Goal: Obtain resource: Obtain resource

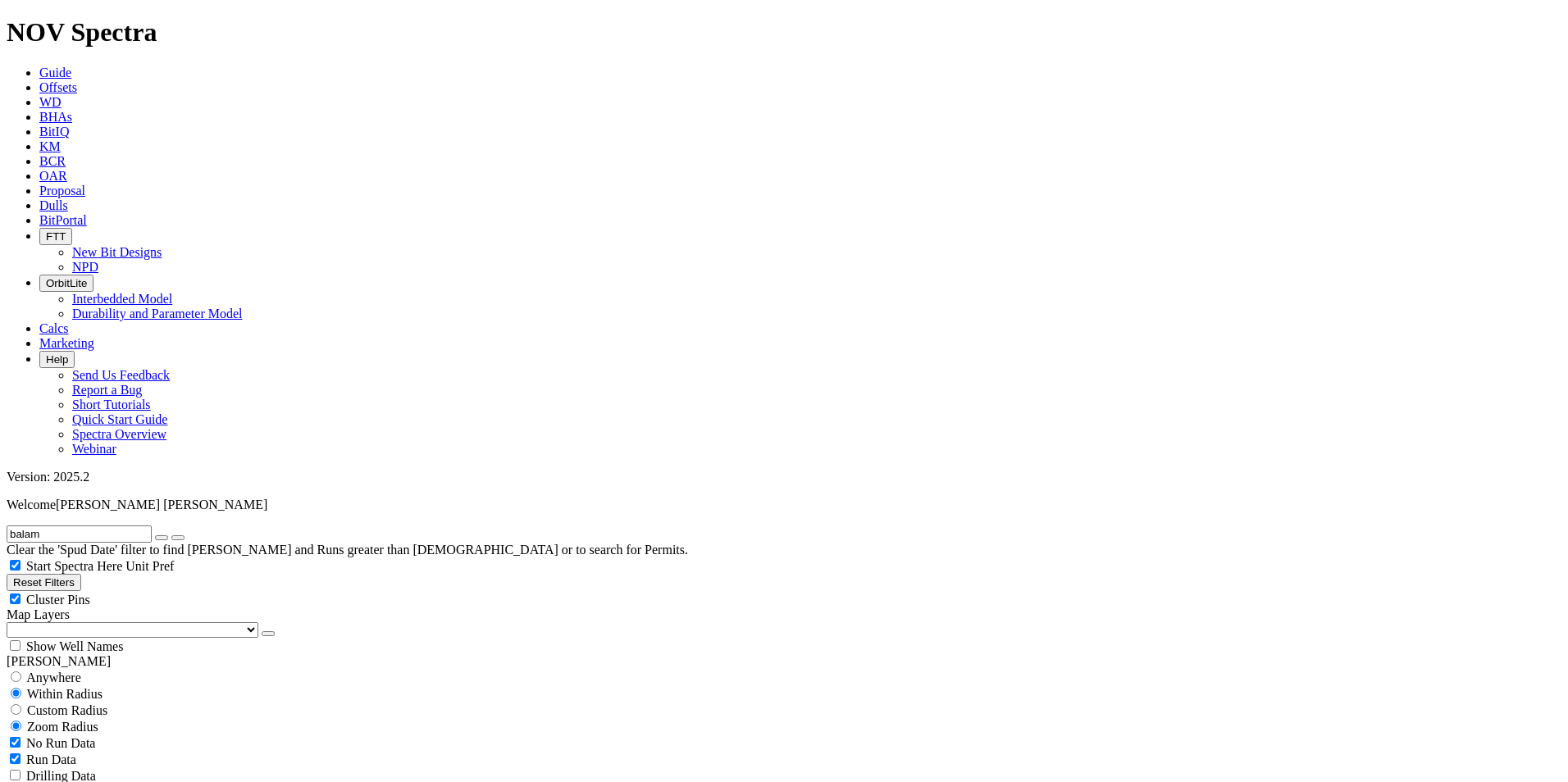
type input "balam"
click at [21, 671] on input "radio" at bounding box center [16, 677] width 11 height 11
radio input "true"
radio input "false"
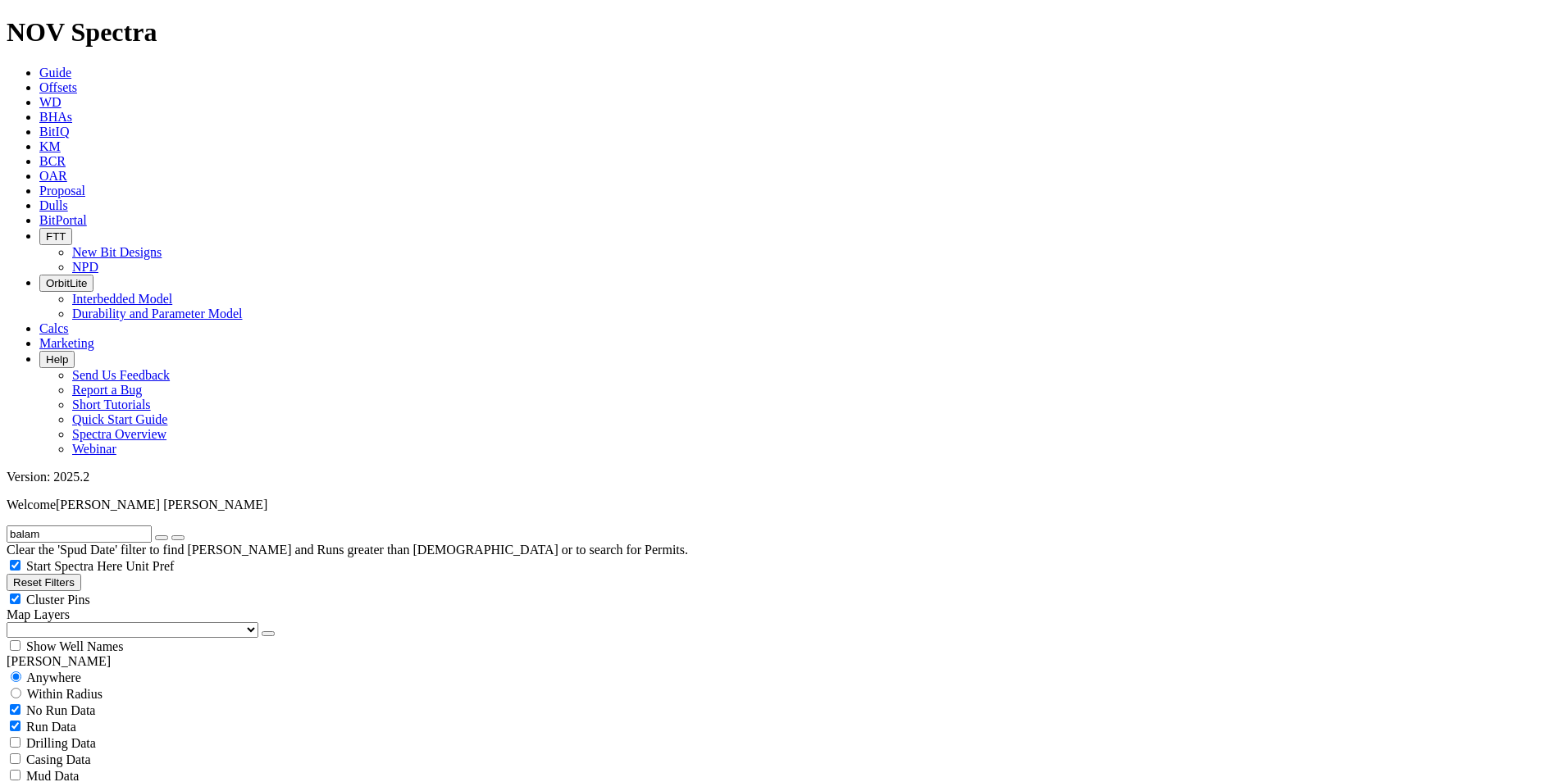
radio input "false"
radio input "true"
click at [24, 735] on div "No Run Data" at bounding box center [783, 743] width 1554 height 16
checkbox input "false"
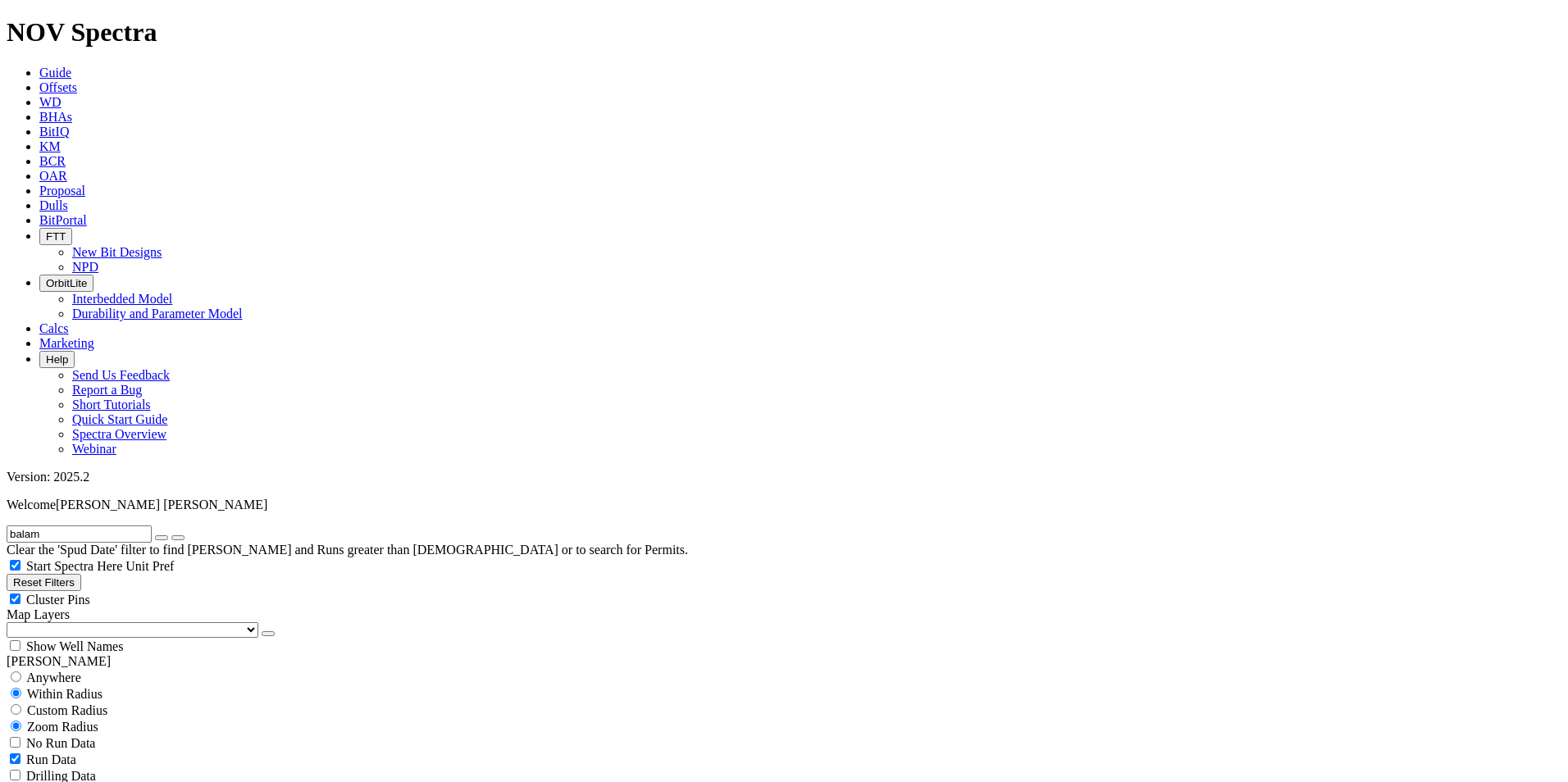
scroll to position [765, 0]
click at [103, 526] on input "balam" at bounding box center [79, 534] width 146 height 17
drag, startPoint x: 103, startPoint y: 71, endPoint x: -4, endPoint y: 74, distance: 107.0
type input "tk53"
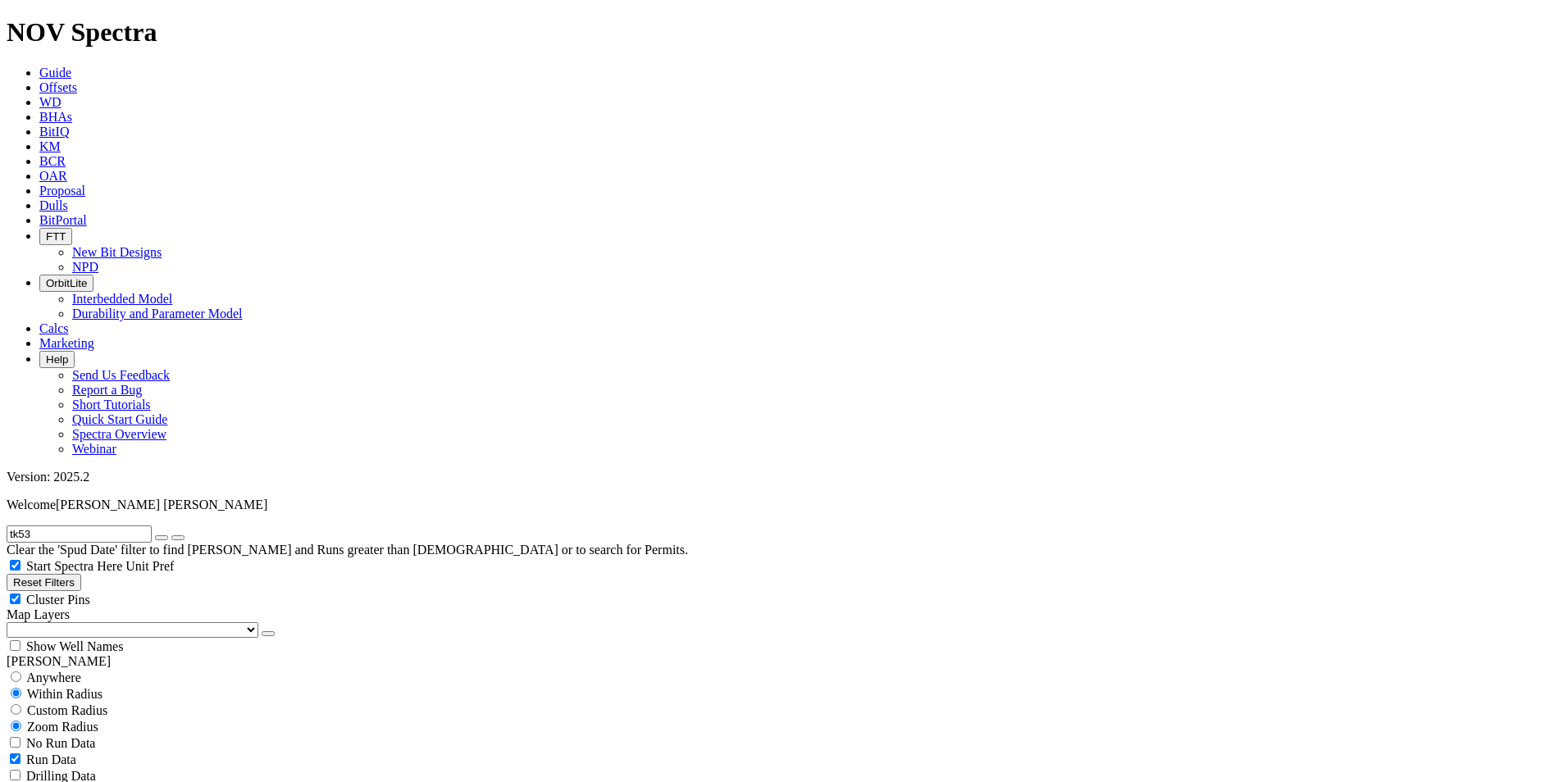
scroll to position [328, 0]
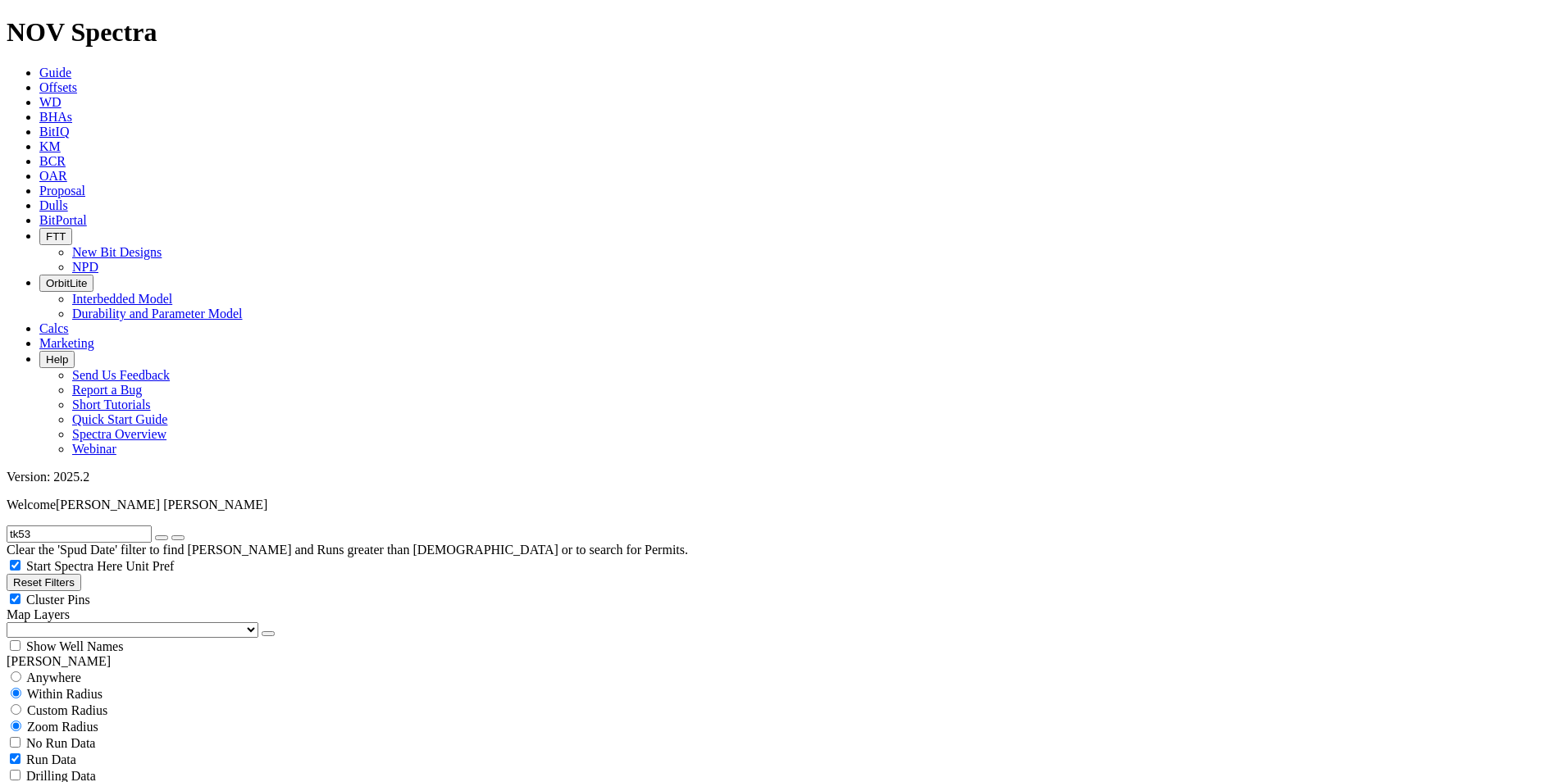
type input "5.625"
type input "5.875"
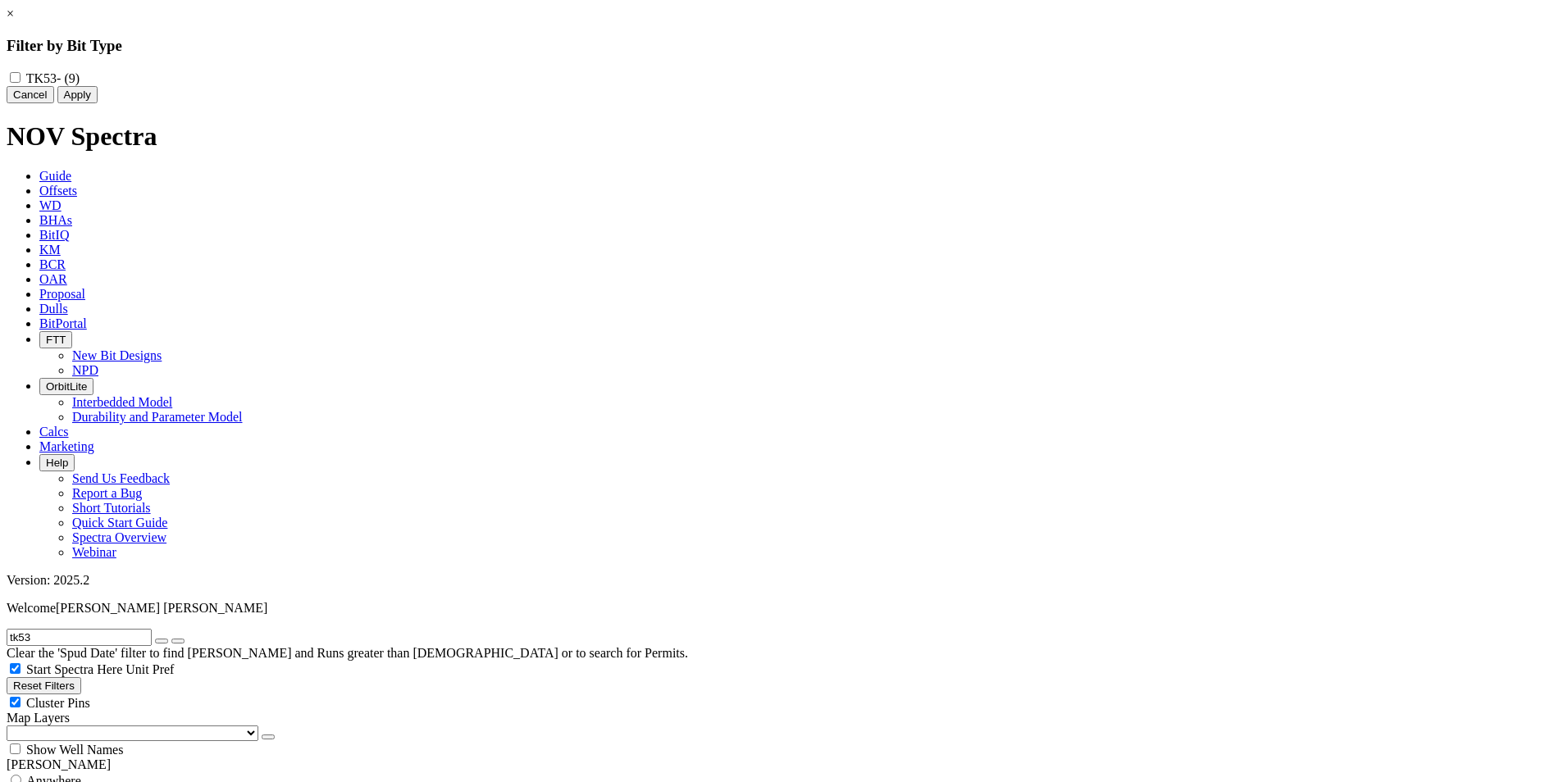
click at [21, 82] on input "TK53 - (9)" at bounding box center [15, 77] width 11 height 11
checkbox input "true"
click at [97, 104] on button "Apply" at bounding box center [77, 95] width 40 height 17
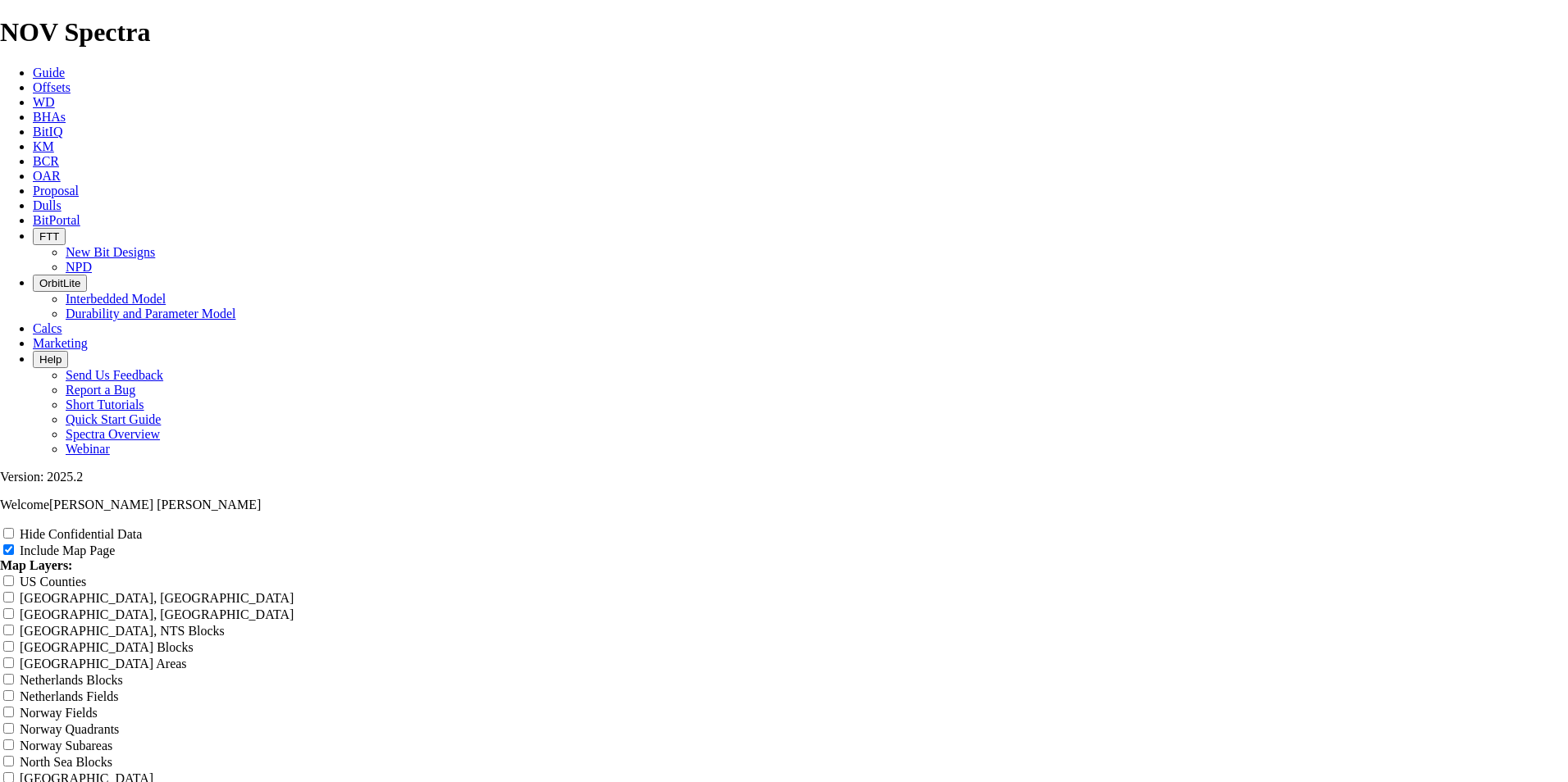
scroll to position [1968, 0]
radio input "true"
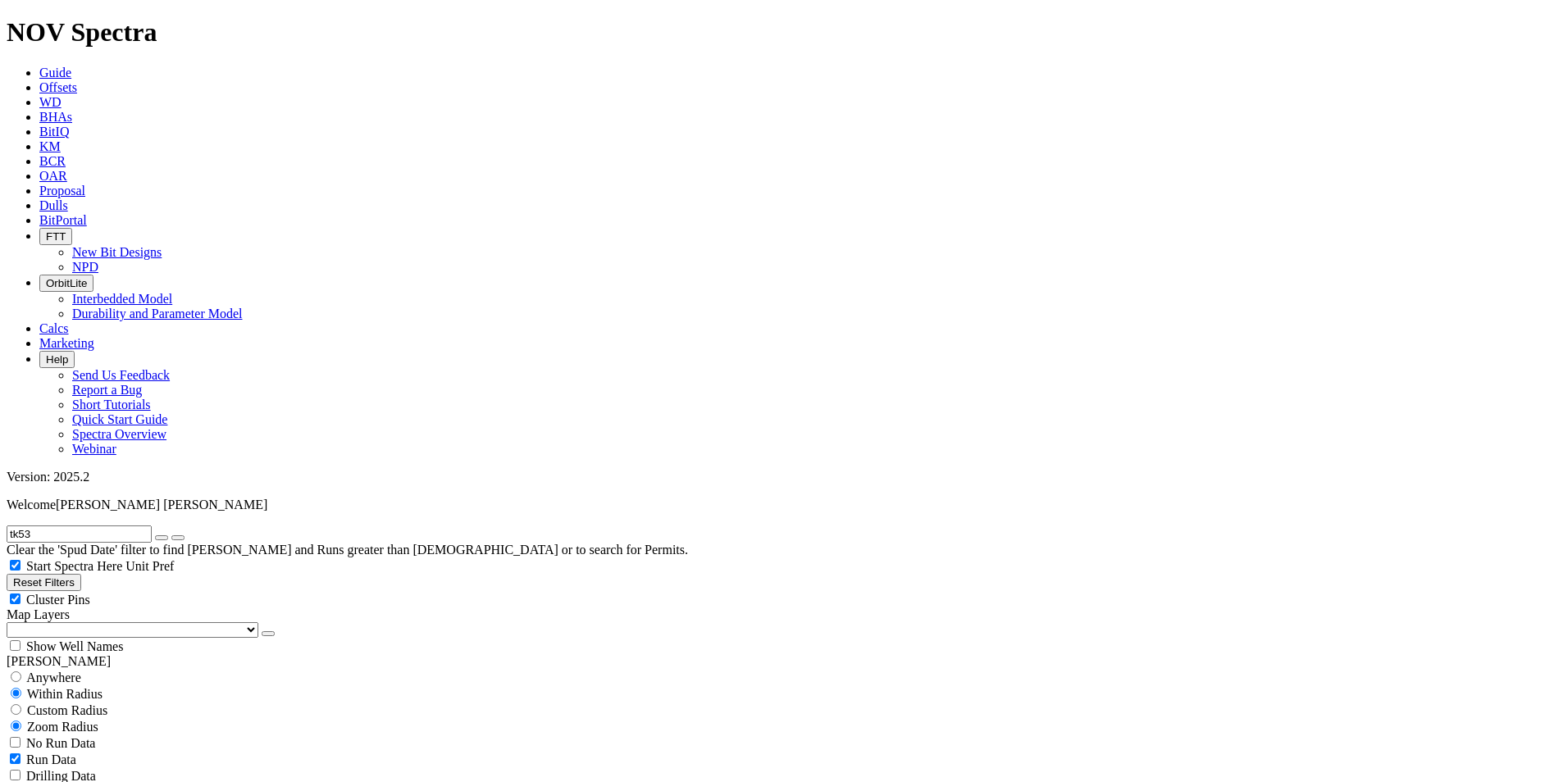
scroll to position [1202, 0]
type input "50"
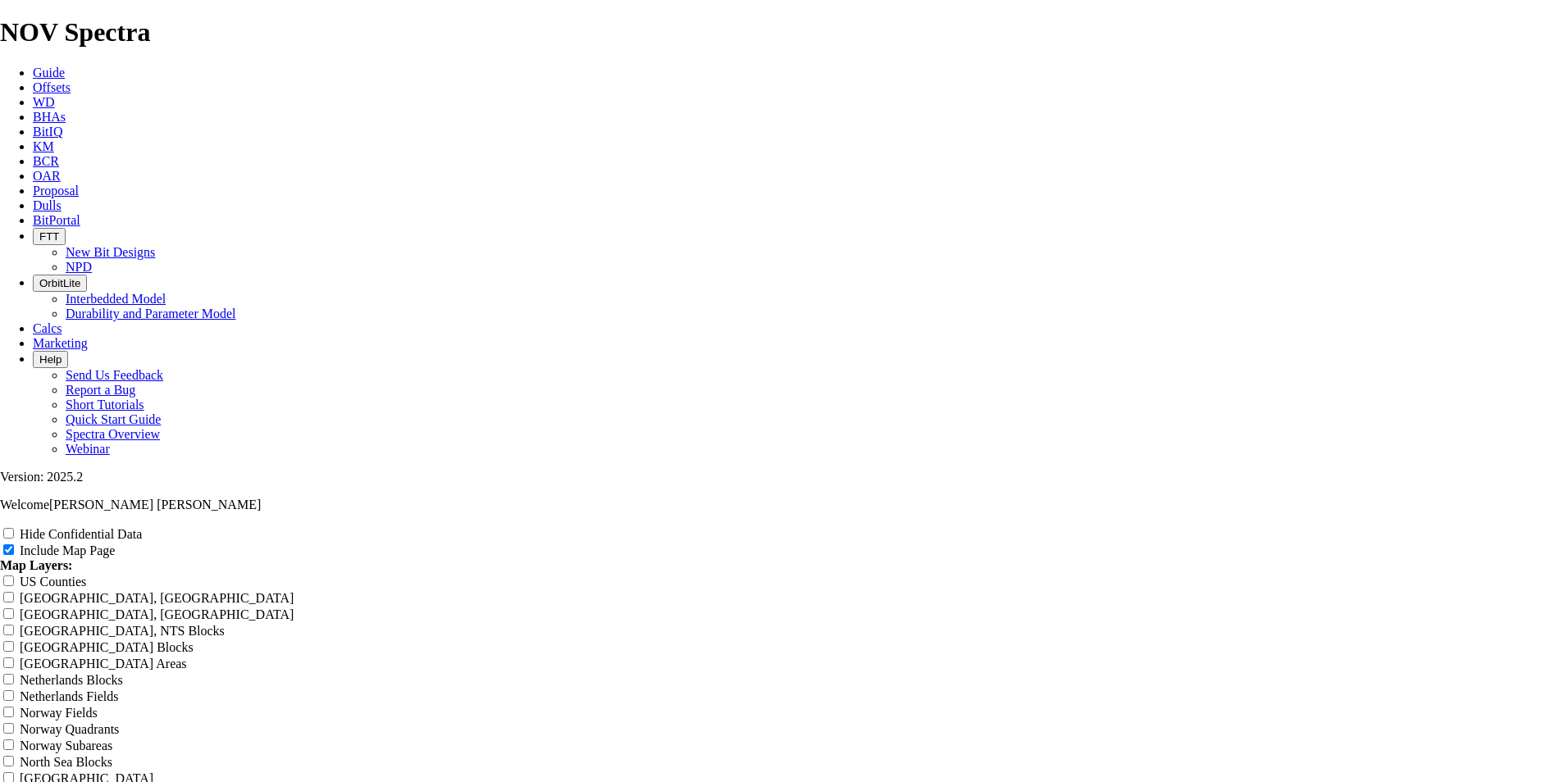
scroll to position [2076, 0]
radio input "true"
